Goal: Book appointment/travel/reservation

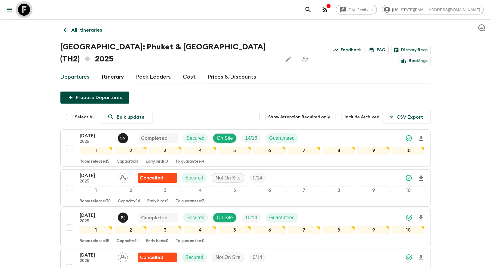
click at [22, 11] on icon at bounding box center [24, 10] width 12 height 12
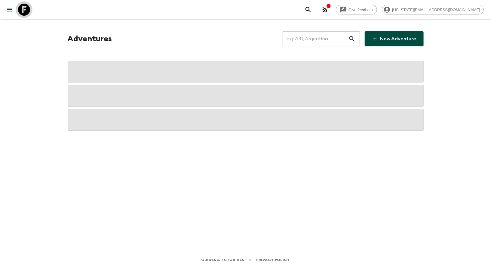
click at [22, 11] on icon at bounding box center [24, 10] width 12 height 12
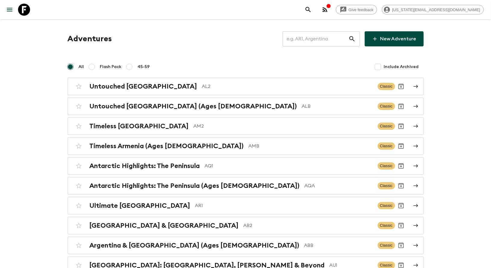
click at [324, 35] on input "text" at bounding box center [316, 38] width 66 height 17
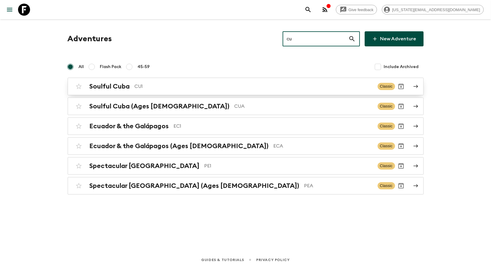
type input "cu"
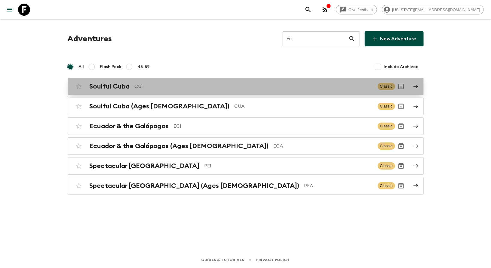
click at [142, 85] on p "CU1" at bounding box center [254, 86] width 238 height 7
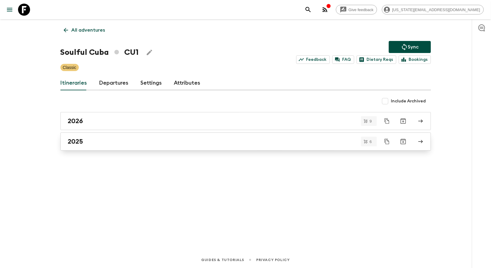
click at [72, 144] on h2 "2025" at bounding box center [75, 141] width 15 height 8
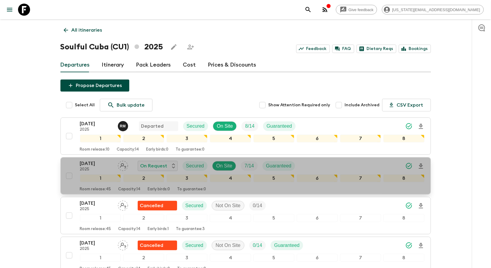
click at [74, 163] on div "[DATE] 2025 On Request Secured On Site 7 / 14 Guaranteed 1 2 3 4 5 6 7 8 Room r…" at bounding box center [243, 176] width 361 height 32
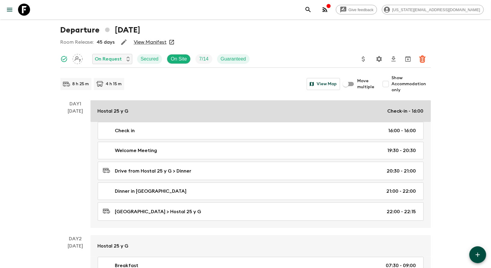
scroll to position [16, 0]
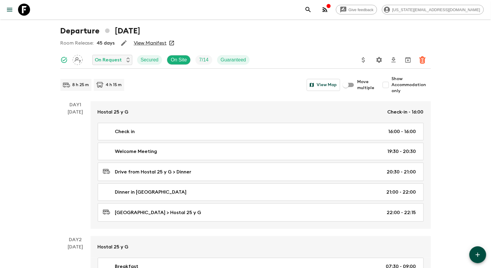
click at [75, 111] on div "[DATE]" at bounding box center [75, 168] width 15 height 120
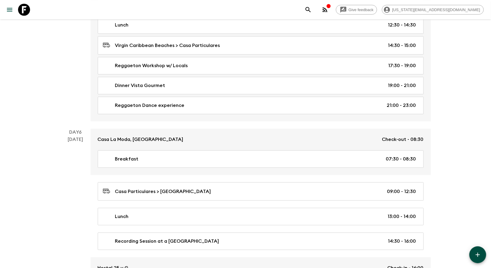
scroll to position [1462, 0]
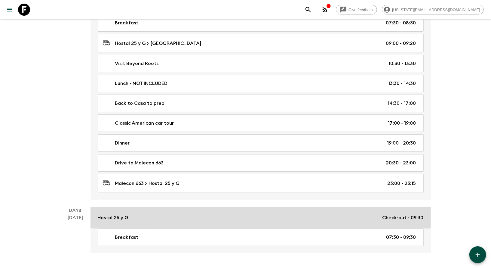
click at [108, 214] on p "Hostal 25 y G" at bounding box center [113, 217] width 31 height 7
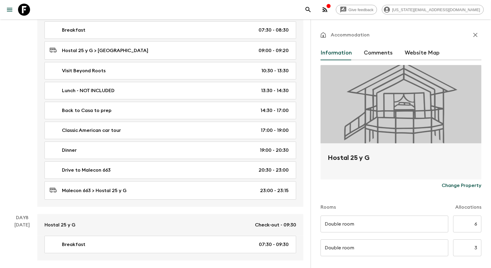
click at [347, 156] on h2 "Hostal 25 y G" at bounding box center [401, 162] width 146 height 19
copy form "Hostal 25 y G Change Property"
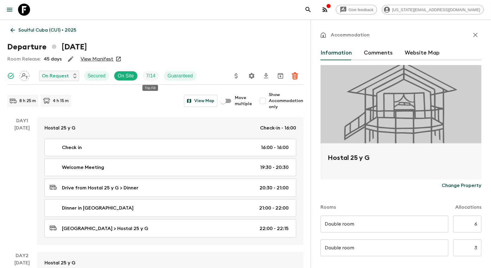
click at [148, 76] on p "7 / 14" at bounding box center [150, 75] width 9 height 7
click at [94, 61] on link "View Manifest" at bounding box center [97, 59] width 33 height 6
click at [17, 31] on link "Soulful Cuba (CU1) • 2025" at bounding box center [43, 30] width 72 height 12
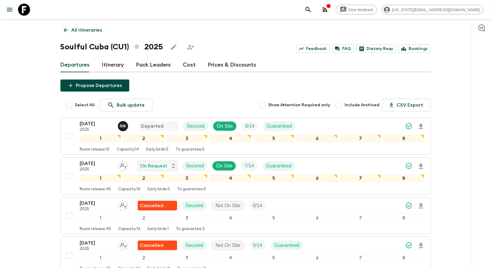
click at [25, 15] on icon at bounding box center [24, 10] width 12 height 12
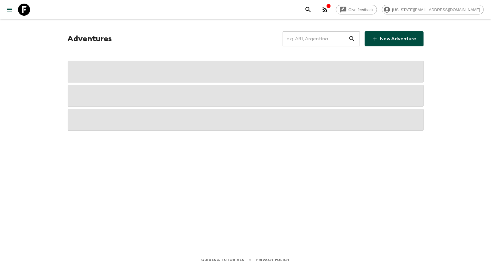
click at [25, 15] on icon at bounding box center [24, 10] width 12 height 12
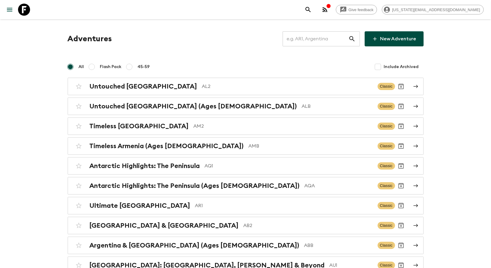
click at [310, 44] on input "text" at bounding box center [316, 38] width 66 height 17
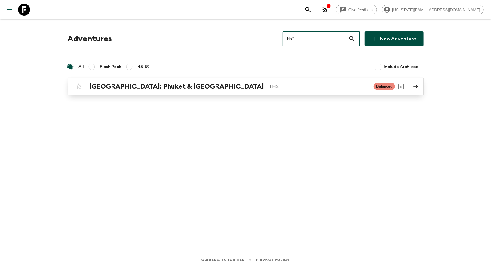
type input "th2"
click at [197, 87] on h2 "[GEOGRAPHIC_DATA]: Phuket & [GEOGRAPHIC_DATA]" at bounding box center [177, 86] width 175 height 8
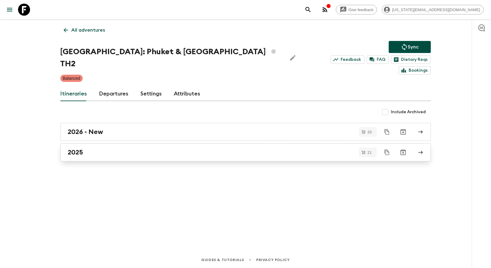
click at [147, 148] on div "2025" at bounding box center [240, 152] width 344 height 8
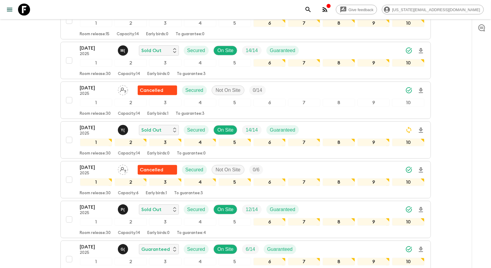
scroll to position [368, 0]
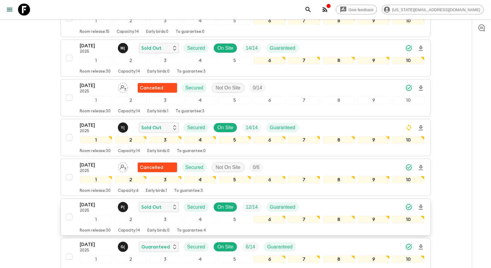
click at [91, 201] on p "[DATE]" at bounding box center [96, 204] width 33 height 7
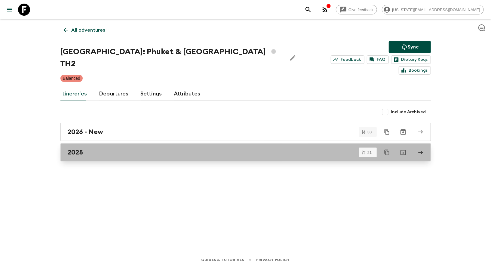
click at [139, 143] on link "2025" at bounding box center [245, 152] width 370 height 18
